Goal: Find specific page/section: Find specific page/section

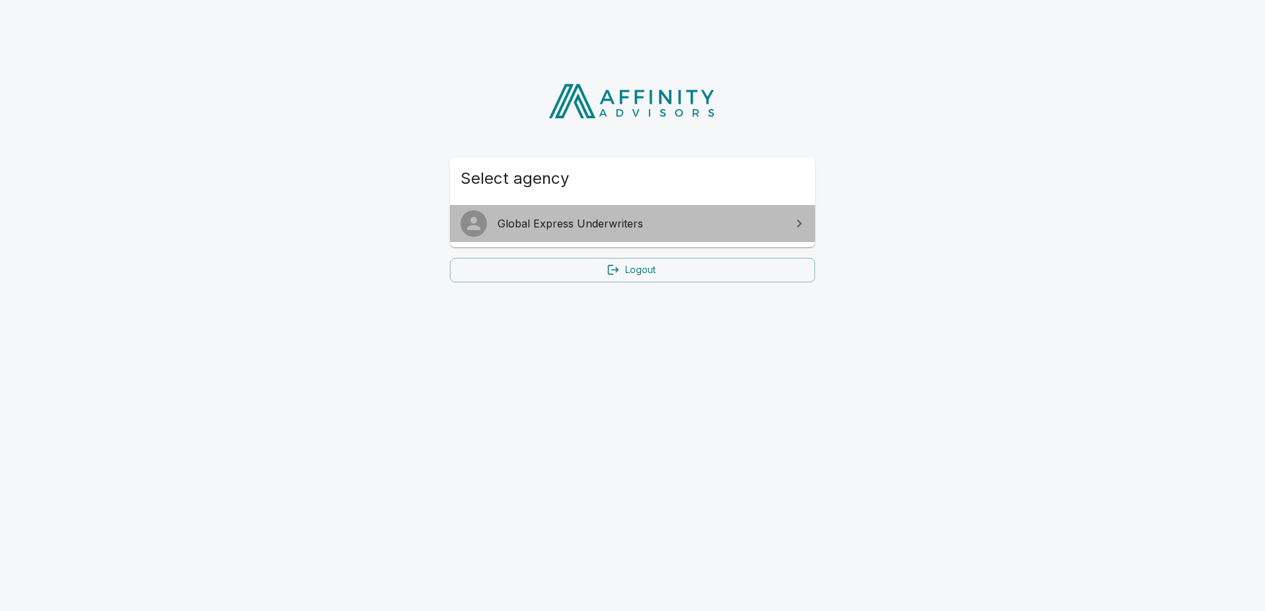
click at [613, 226] on span "Global Express Underwriters" at bounding box center [641, 224] width 286 height 16
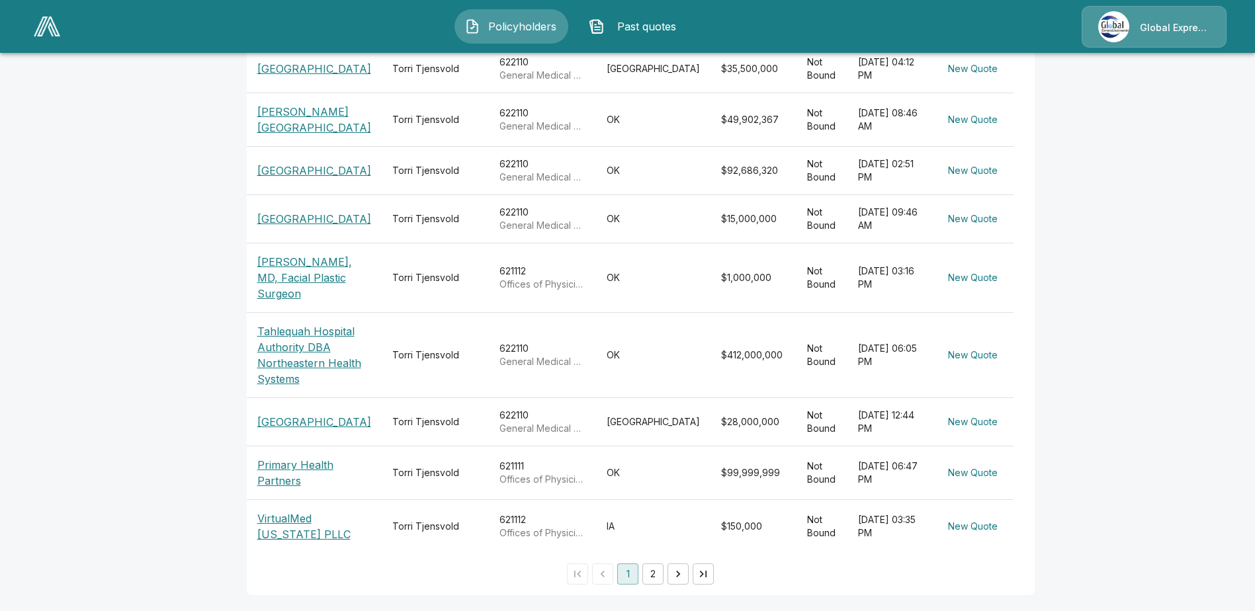
scroll to position [407, 0]
click at [642, 578] on button "2" at bounding box center [652, 574] width 21 height 21
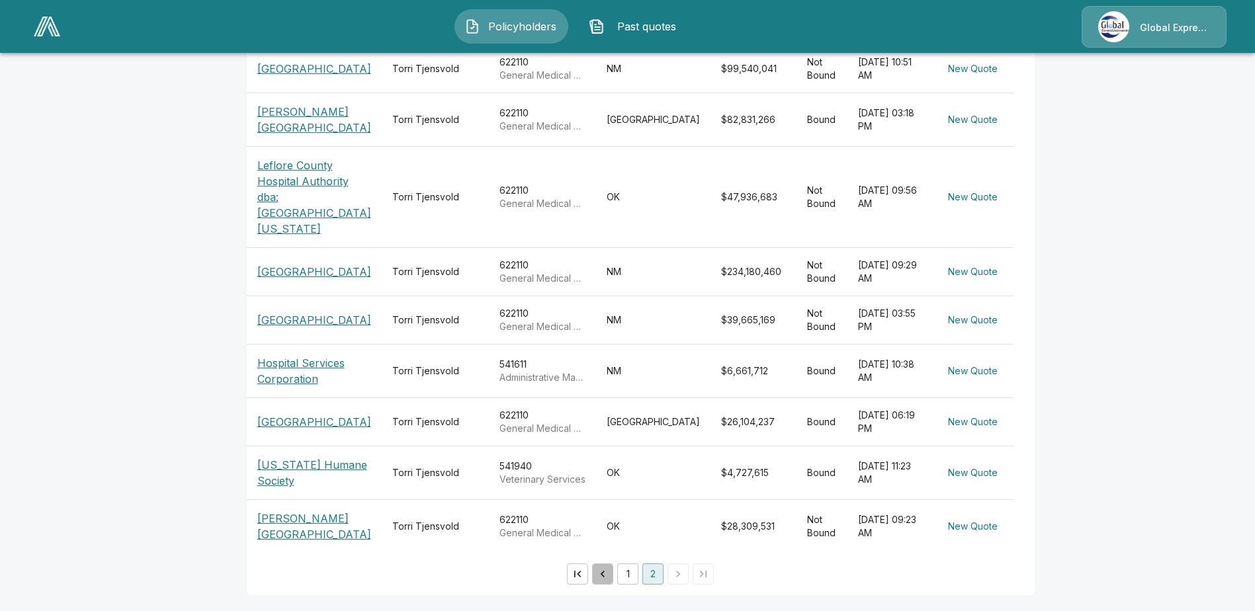
click at [596, 581] on icon "Go to previous page" at bounding box center [602, 574] width 13 height 13
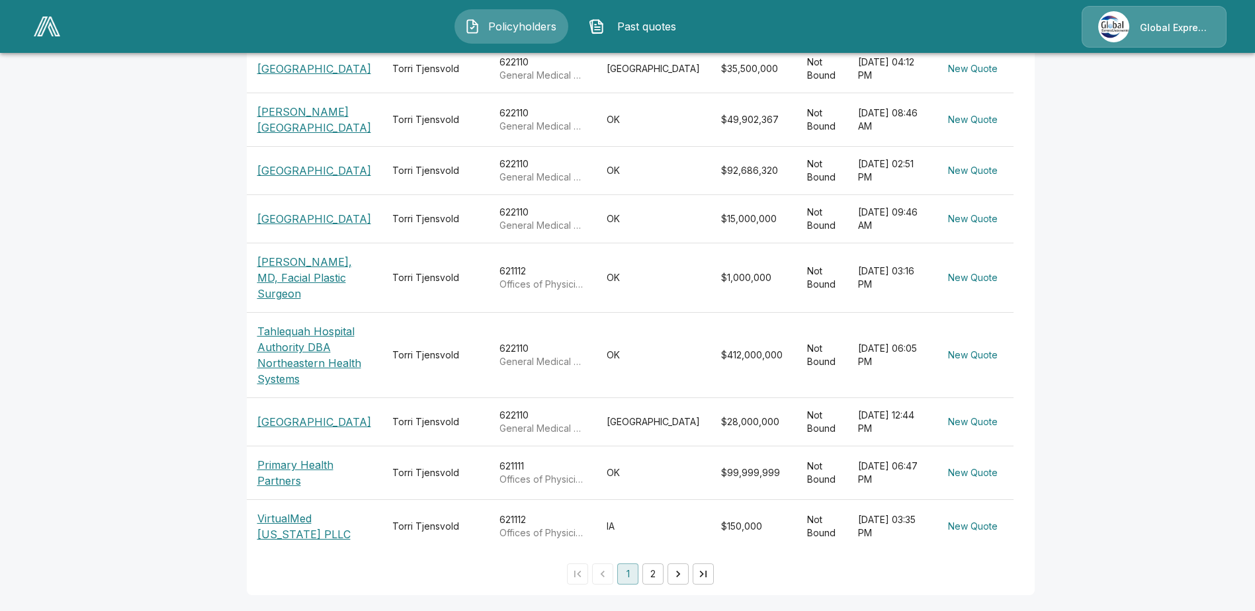
click at [318, 211] on p "[GEOGRAPHIC_DATA]" at bounding box center [314, 219] width 114 height 16
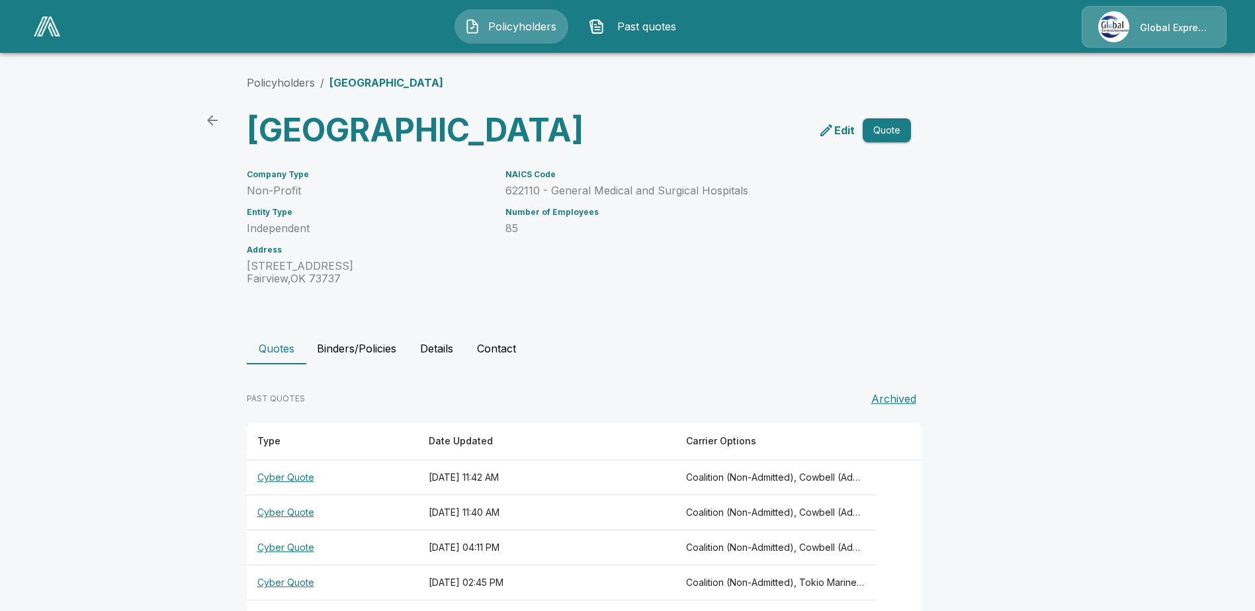
click at [291, 496] on th "Cyber Quote" at bounding box center [332, 478] width 171 height 35
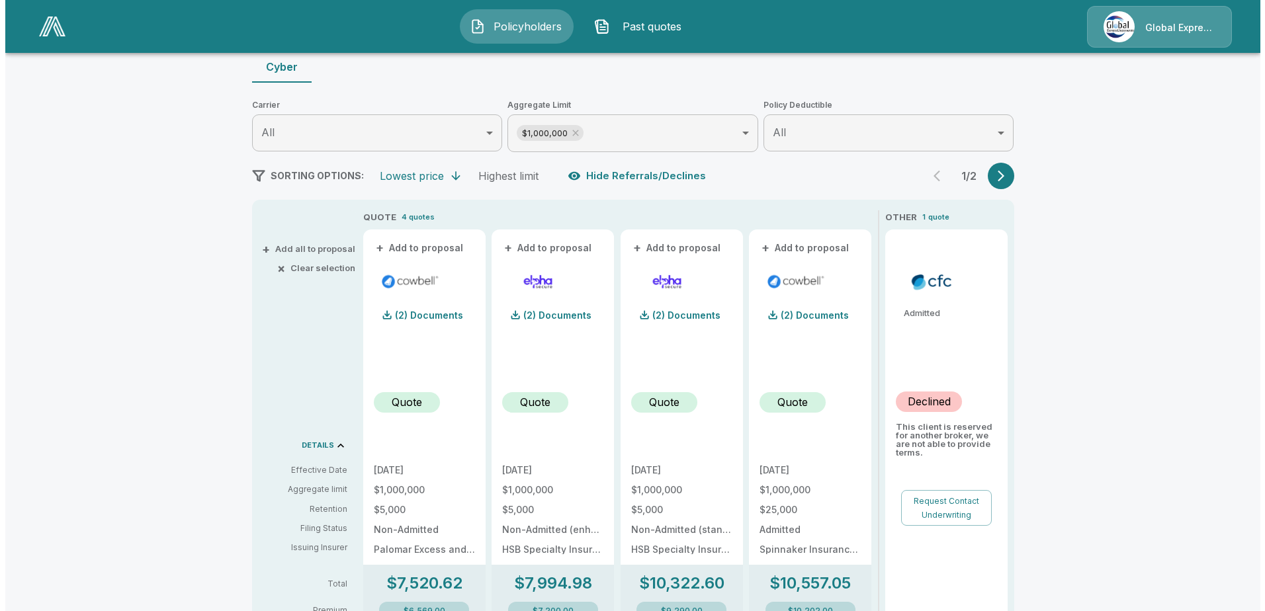
scroll to position [132, 0]
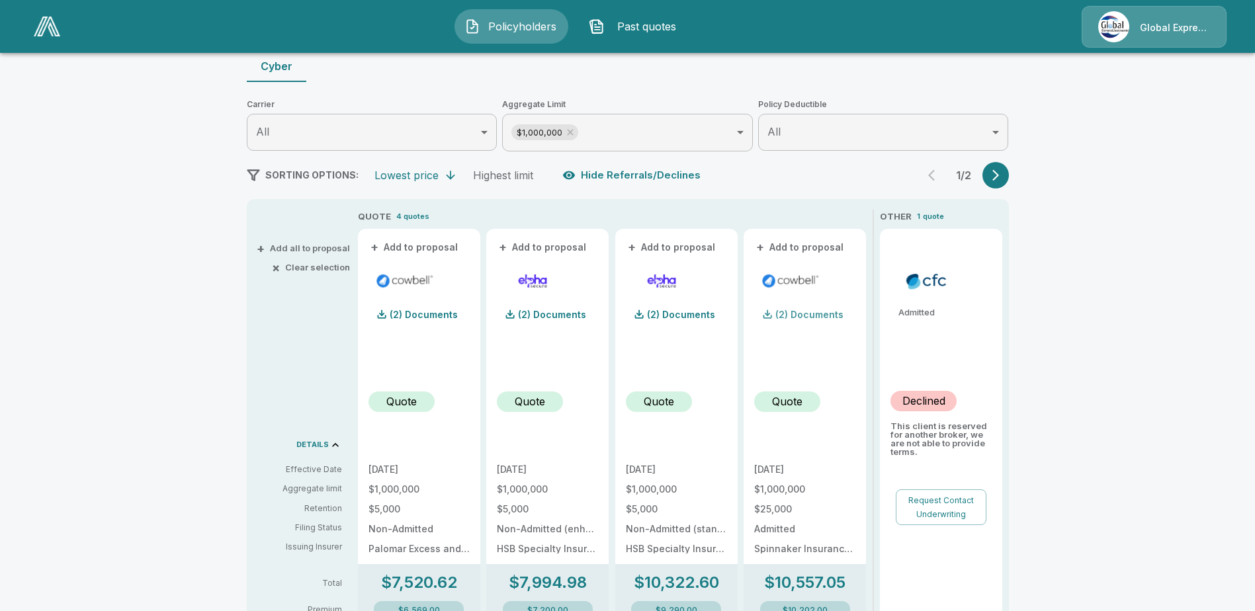
click at [808, 315] on p "(2) Documents" at bounding box center [809, 314] width 68 height 9
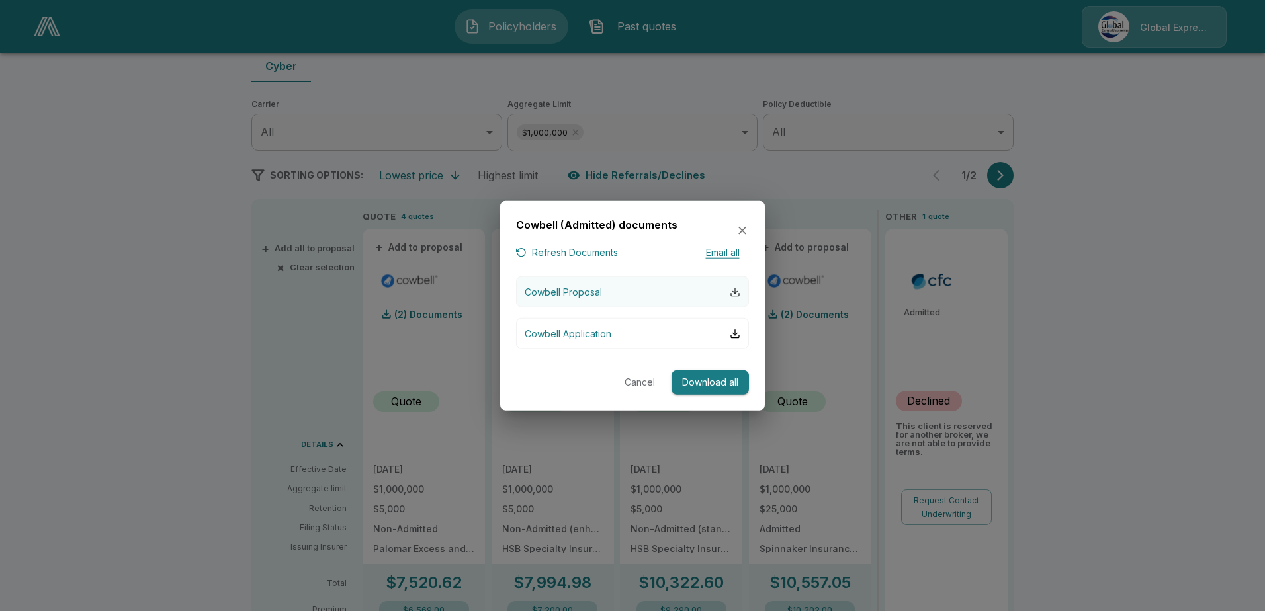
click at [733, 290] on div "button" at bounding box center [735, 291] width 11 height 11
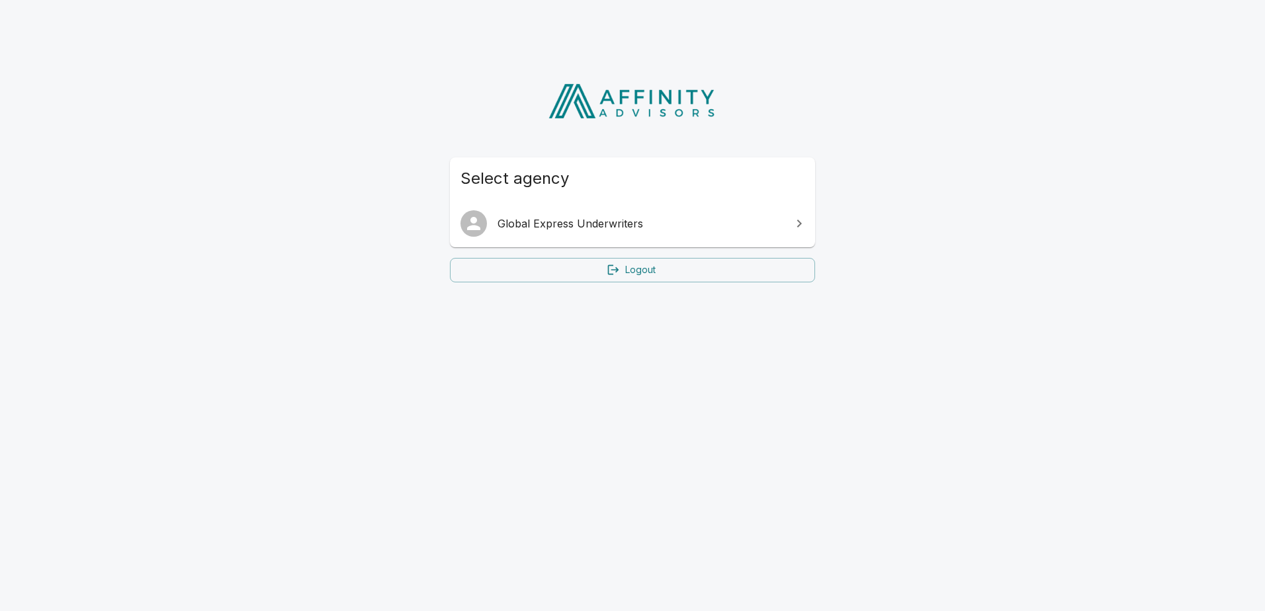
click at [606, 225] on span "Global Express Underwriters" at bounding box center [641, 224] width 286 height 16
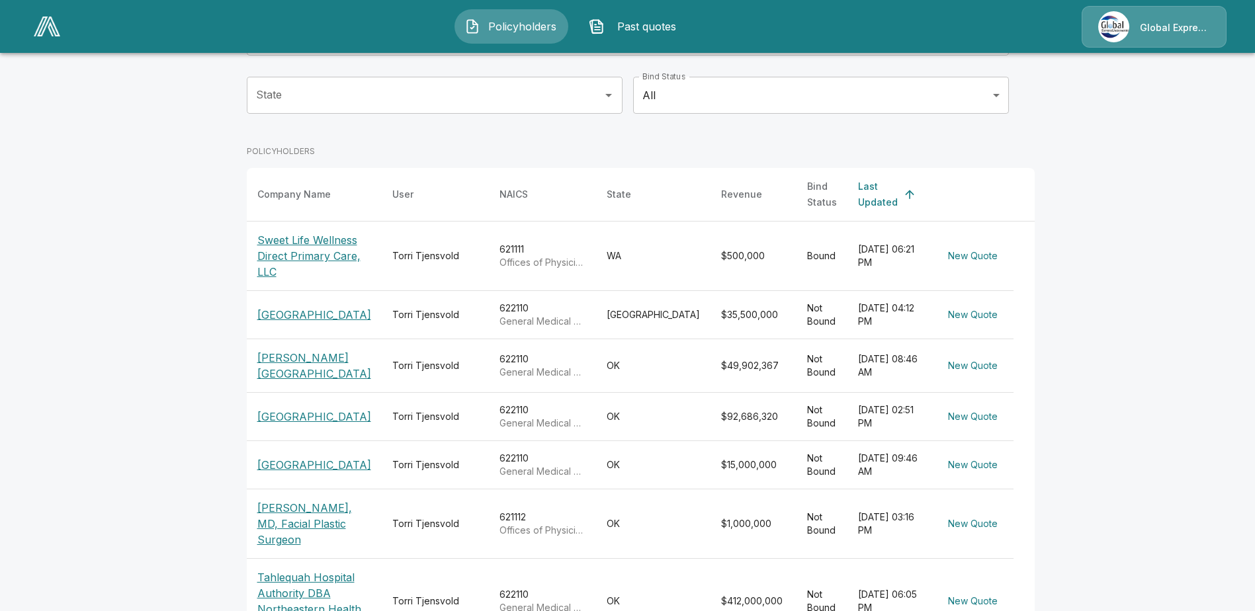
scroll to position [132, 0]
click at [296, 472] on p "[GEOGRAPHIC_DATA]" at bounding box center [314, 465] width 114 height 16
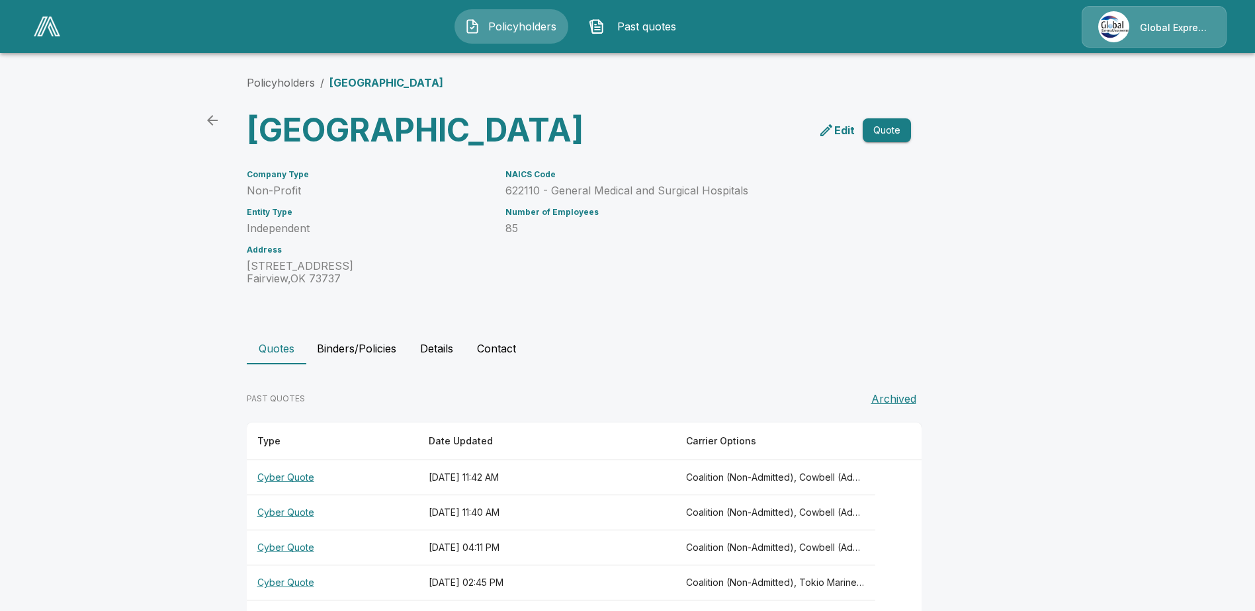
click at [290, 496] on th "Cyber Quote" at bounding box center [332, 478] width 171 height 35
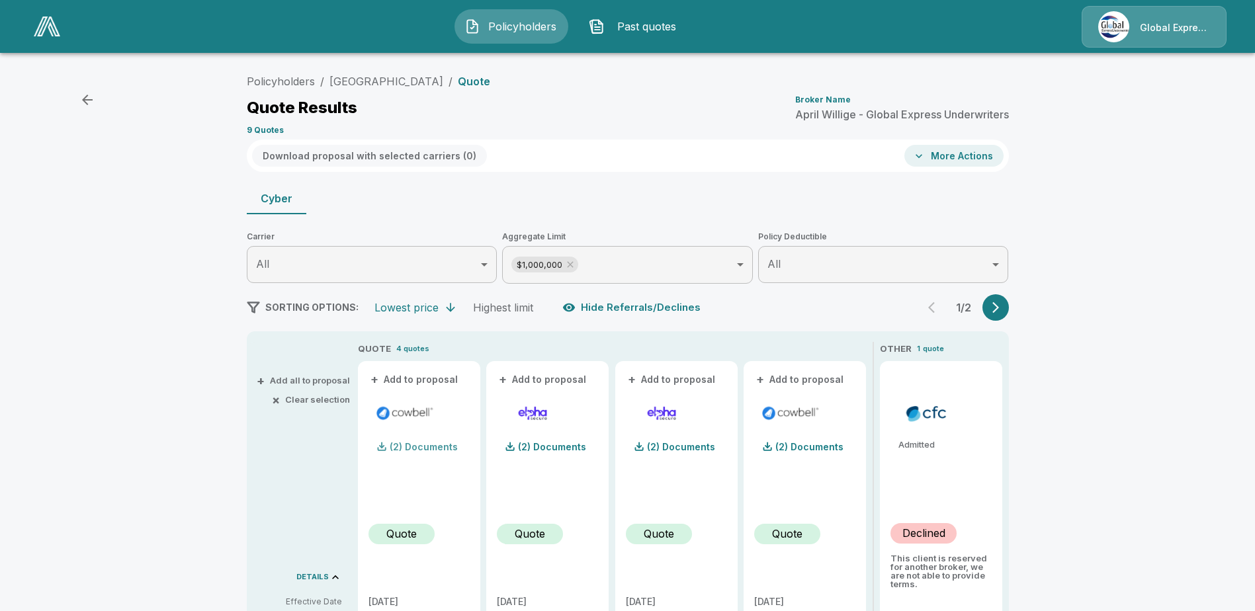
click at [433, 453] on div "(2) Documents" at bounding box center [413, 447] width 89 height 26
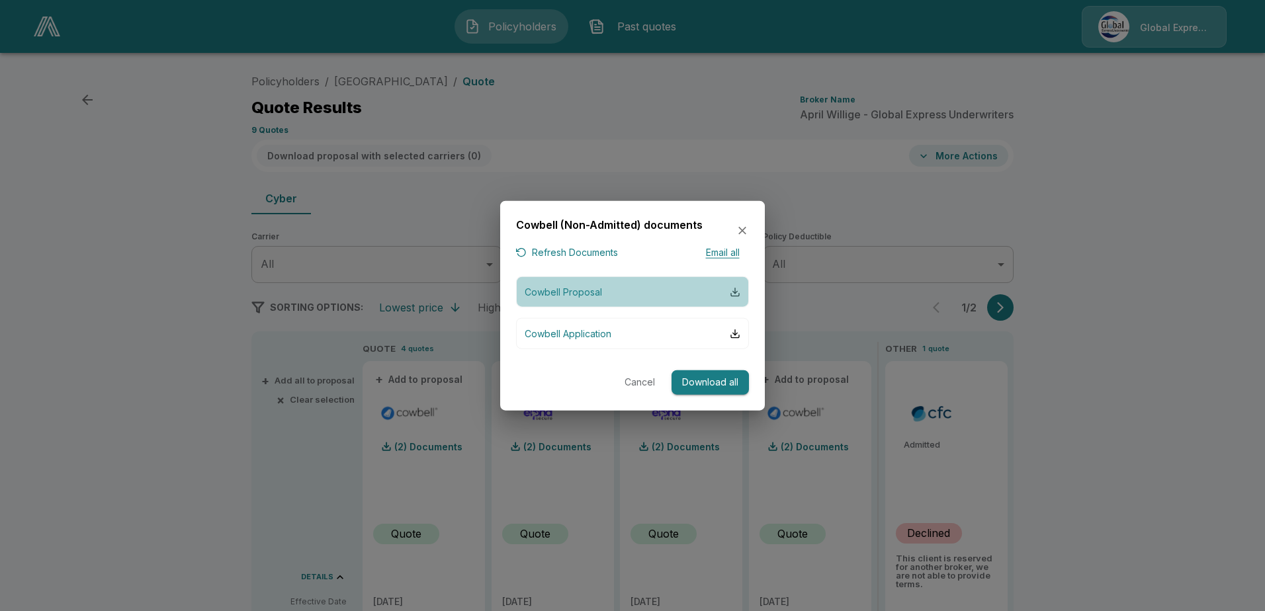
click at [733, 290] on div "button" at bounding box center [735, 291] width 11 height 11
